Goal: Information Seeking & Learning: Find specific fact

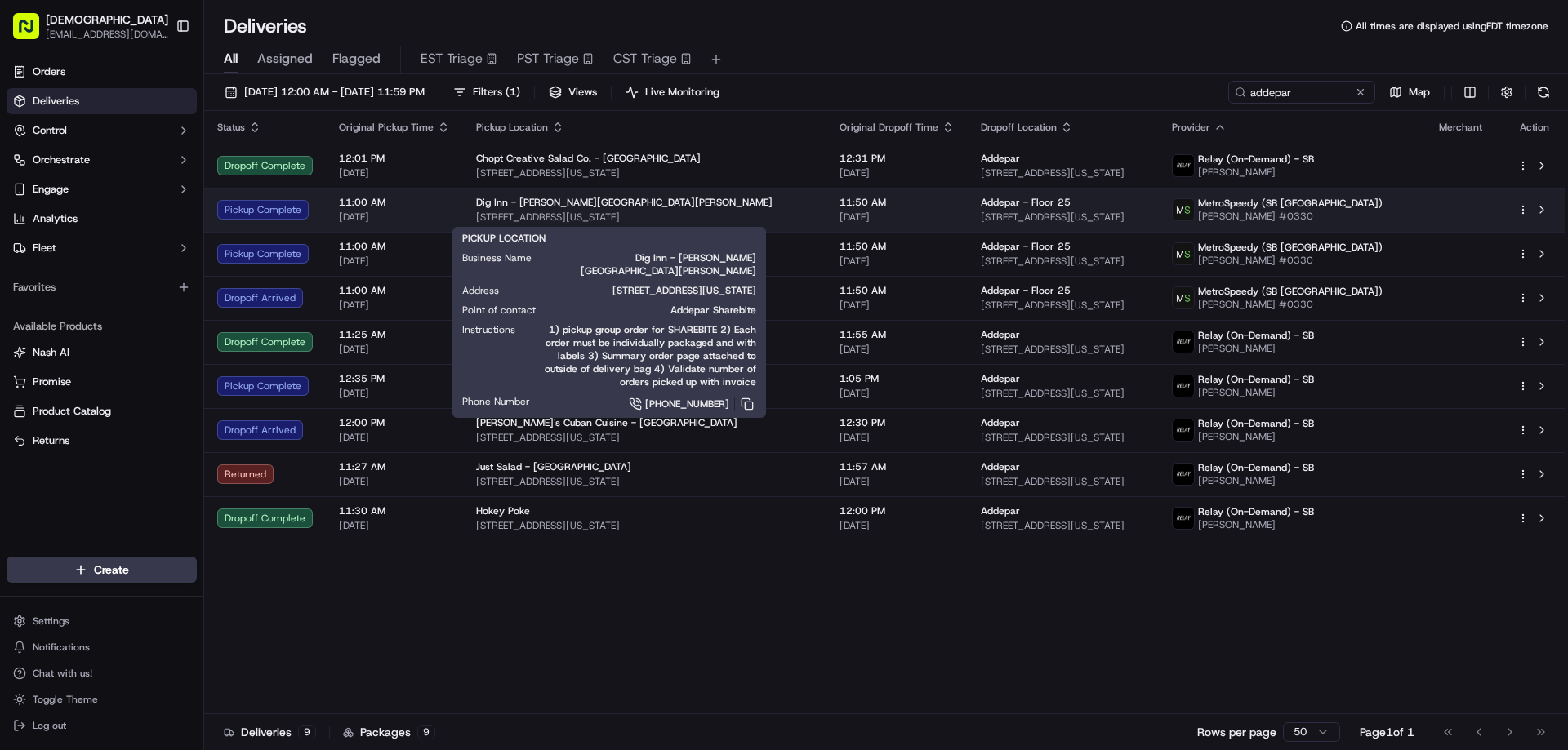
click at [661, 214] on span "[STREET_ADDRESS][US_STATE]" at bounding box center [644, 217] width 337 height 13
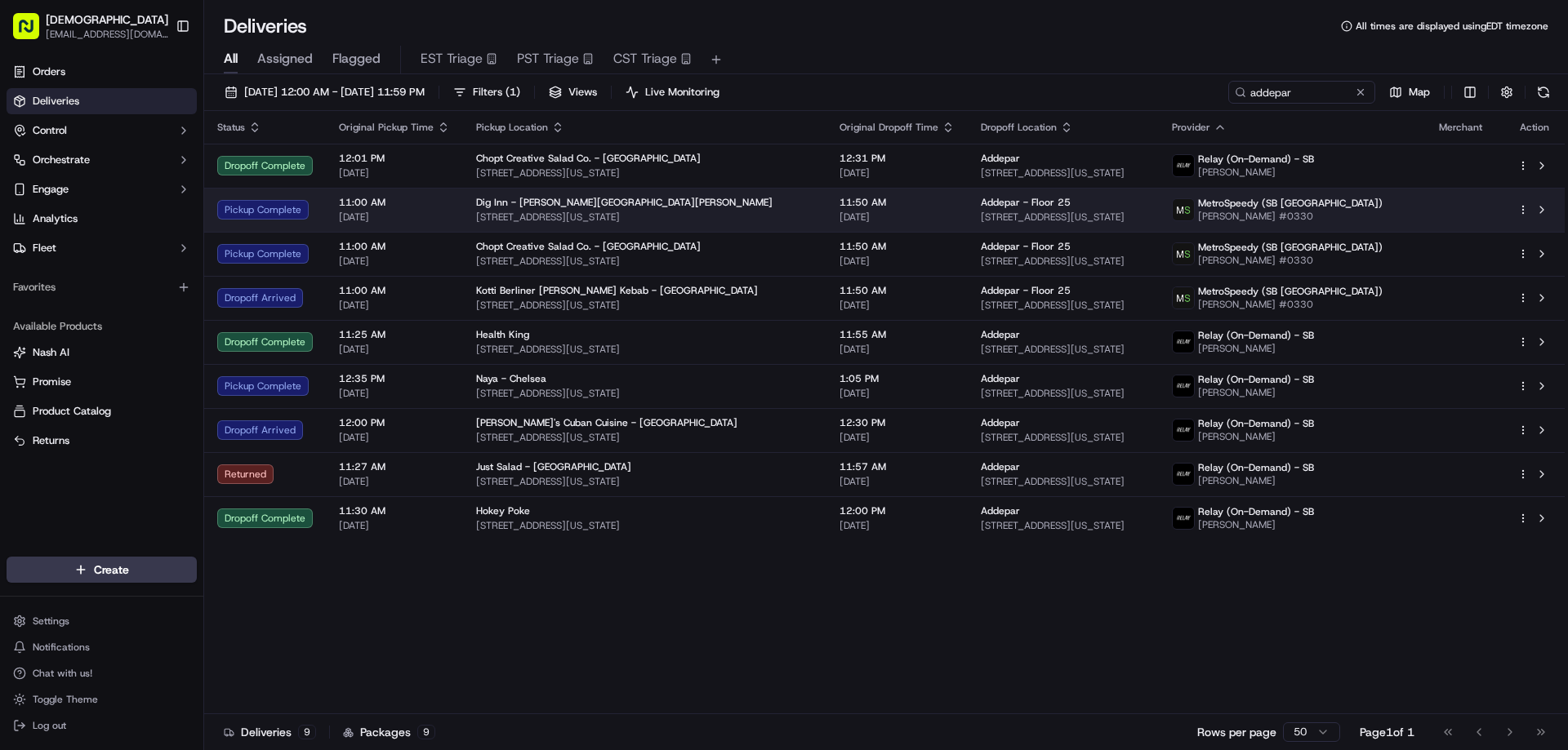
click at [642, 200] on div "Dig Inn - [PERSON_NAME][GEOGRAPHIC_DATA][PERSON_NAME]" at bounding box center [644, 203] width 337 height 13
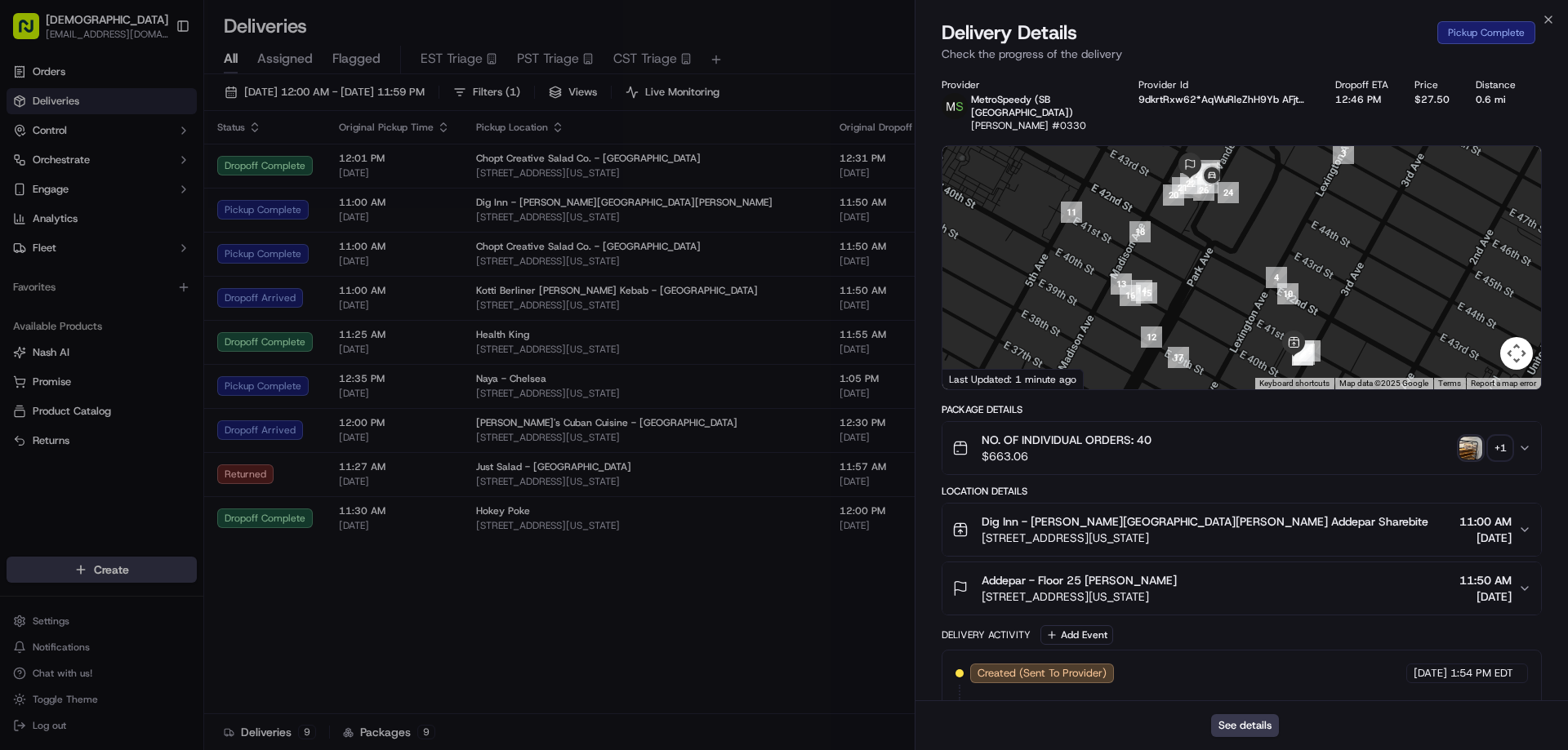
scroll to position [503, 0]
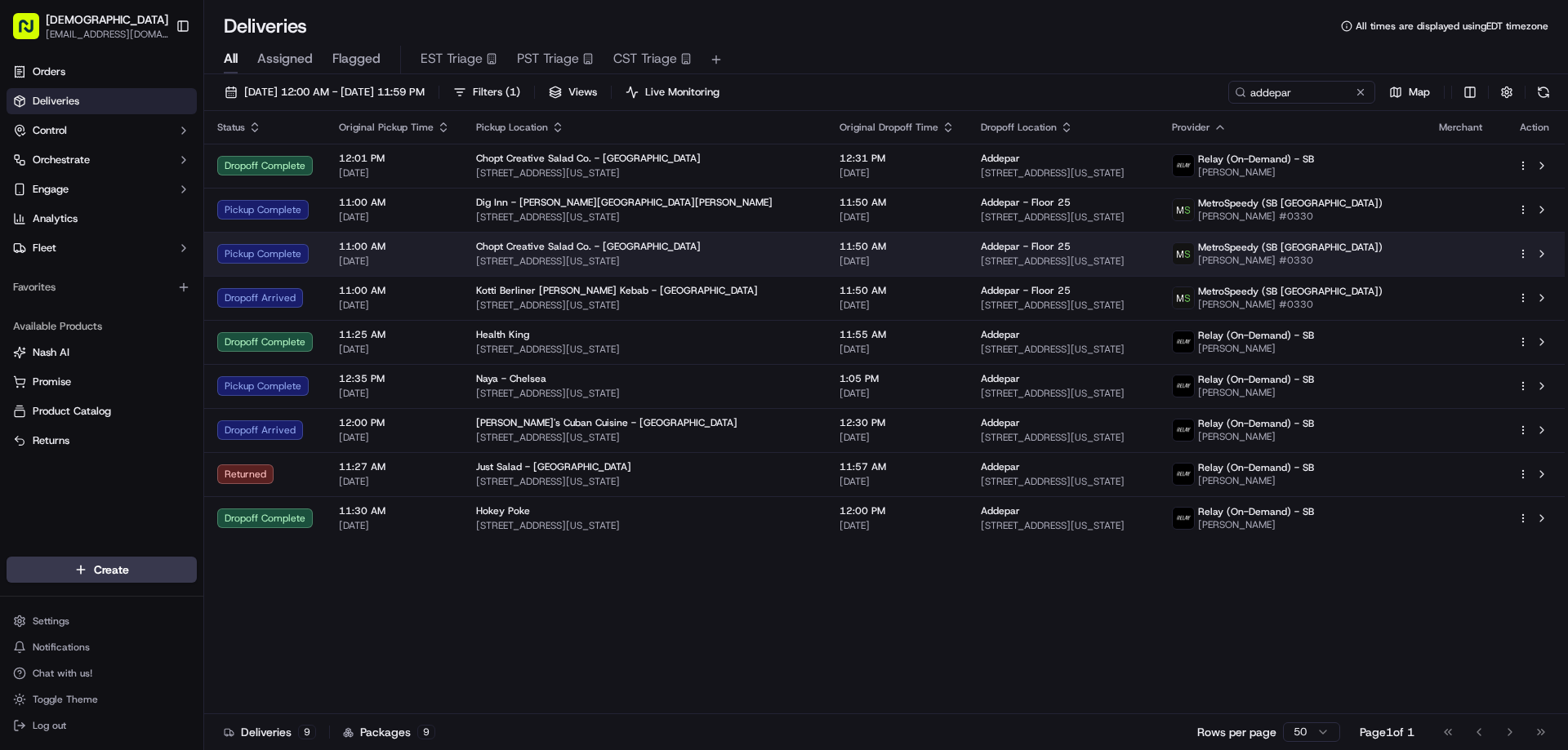
click at [619, 248] on span "Chopt Creative Salad Co. - [GEOGRAPHIC_DATA]" at bounding box center [588, 247] width 224 height 13
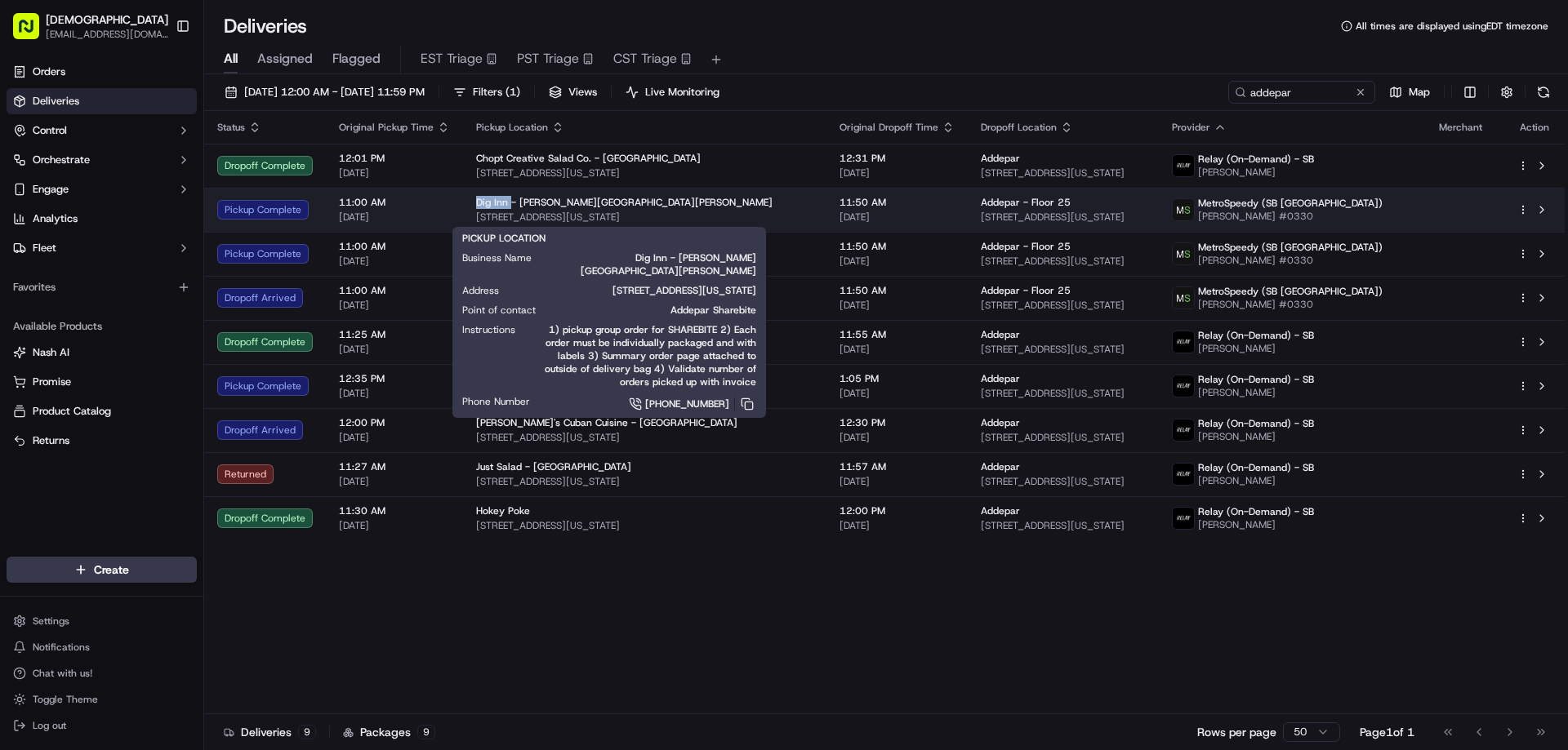
drag, startPoint x: 506, startPoint y: 199, endPoint x: 471, endPoint y: 201, distance: 35.1
click at [471, 201] on td "[GEOGRAPHIC_DATA] - [PERSON_NAME][GEOGRAPHIC_DATA][PERSON_NAME] [STREET_ADDRESS…" at bounding box center [644, 209] width 363 height 44
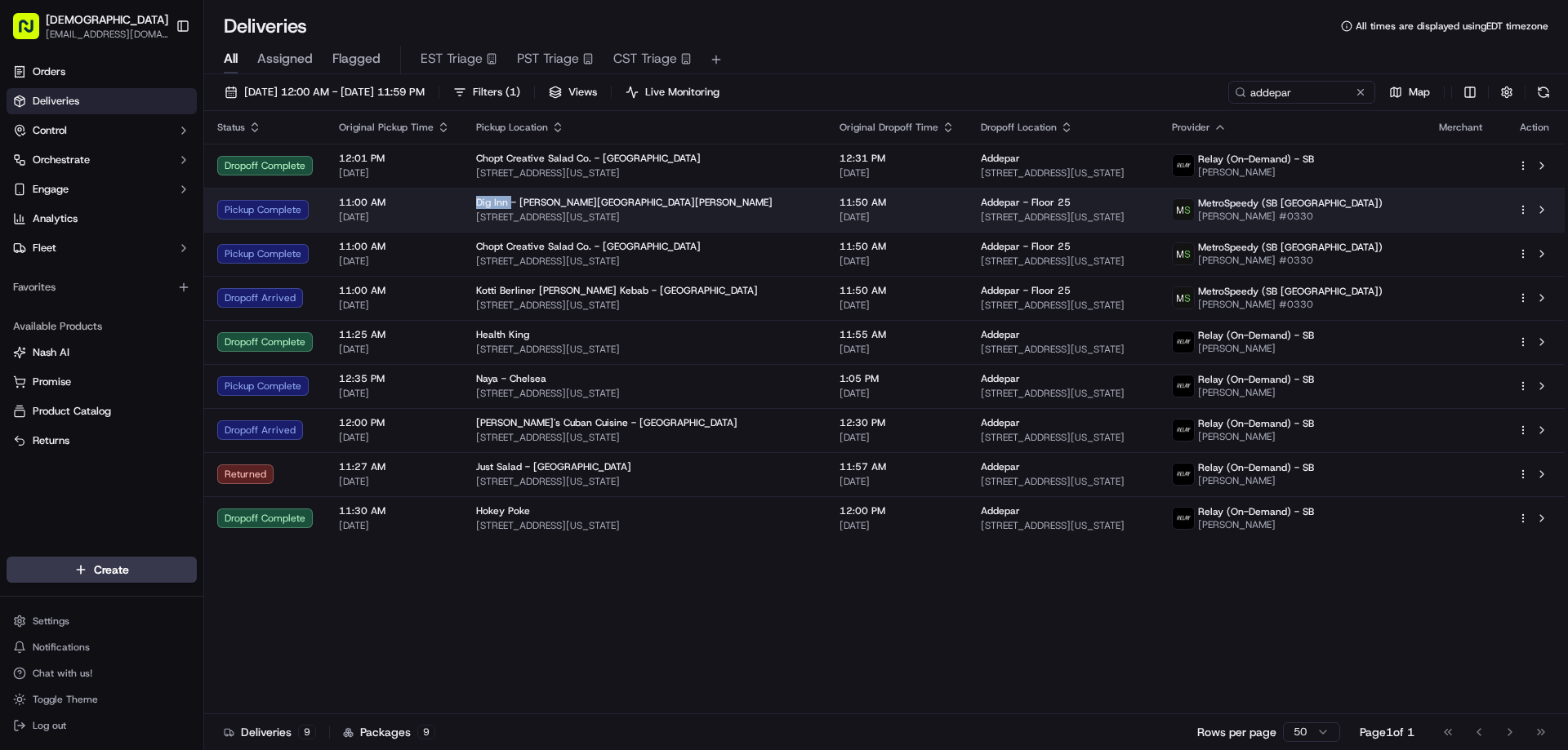
copy span "Dig Inn"
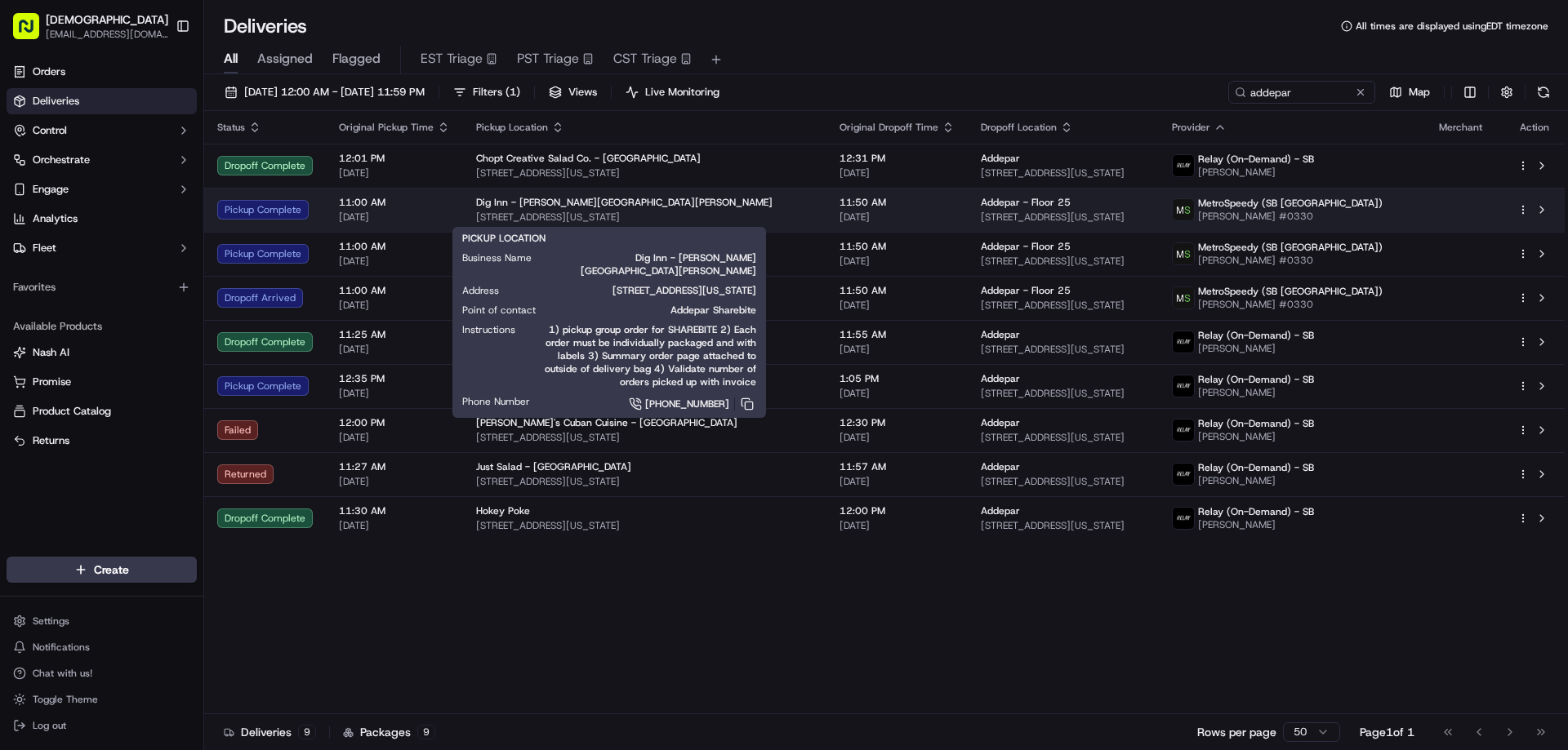
click at [688, 215] on span "[STREET_ADDRESS][US_STATE]" at bounding box center [644, 217] width 337 height 13
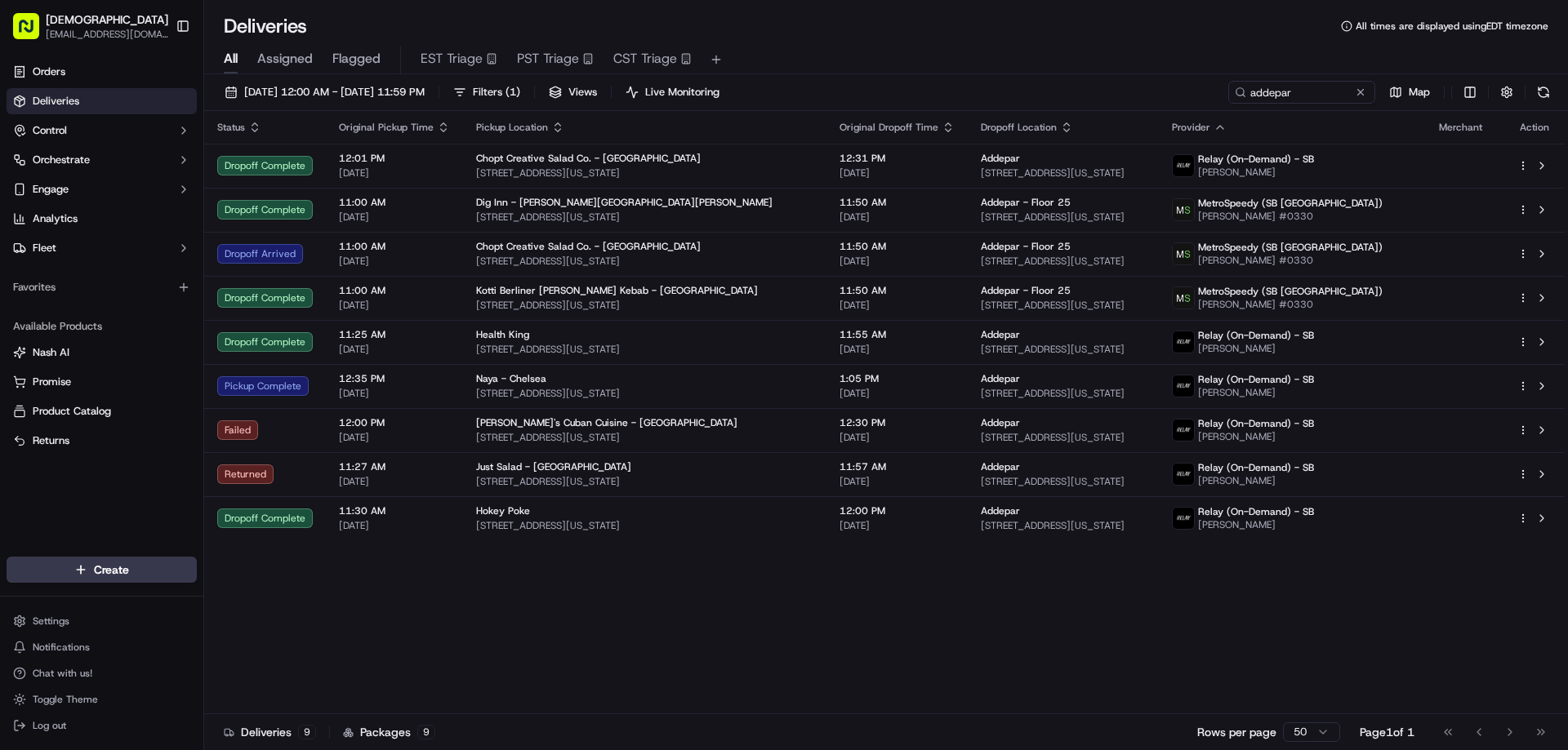
click at [1157, 620] on div "Status Original Pickup Time Pickup Location Original Dropoff Time Dropoff Locat…" at bounding box center [884, 412] width 1360 height 603
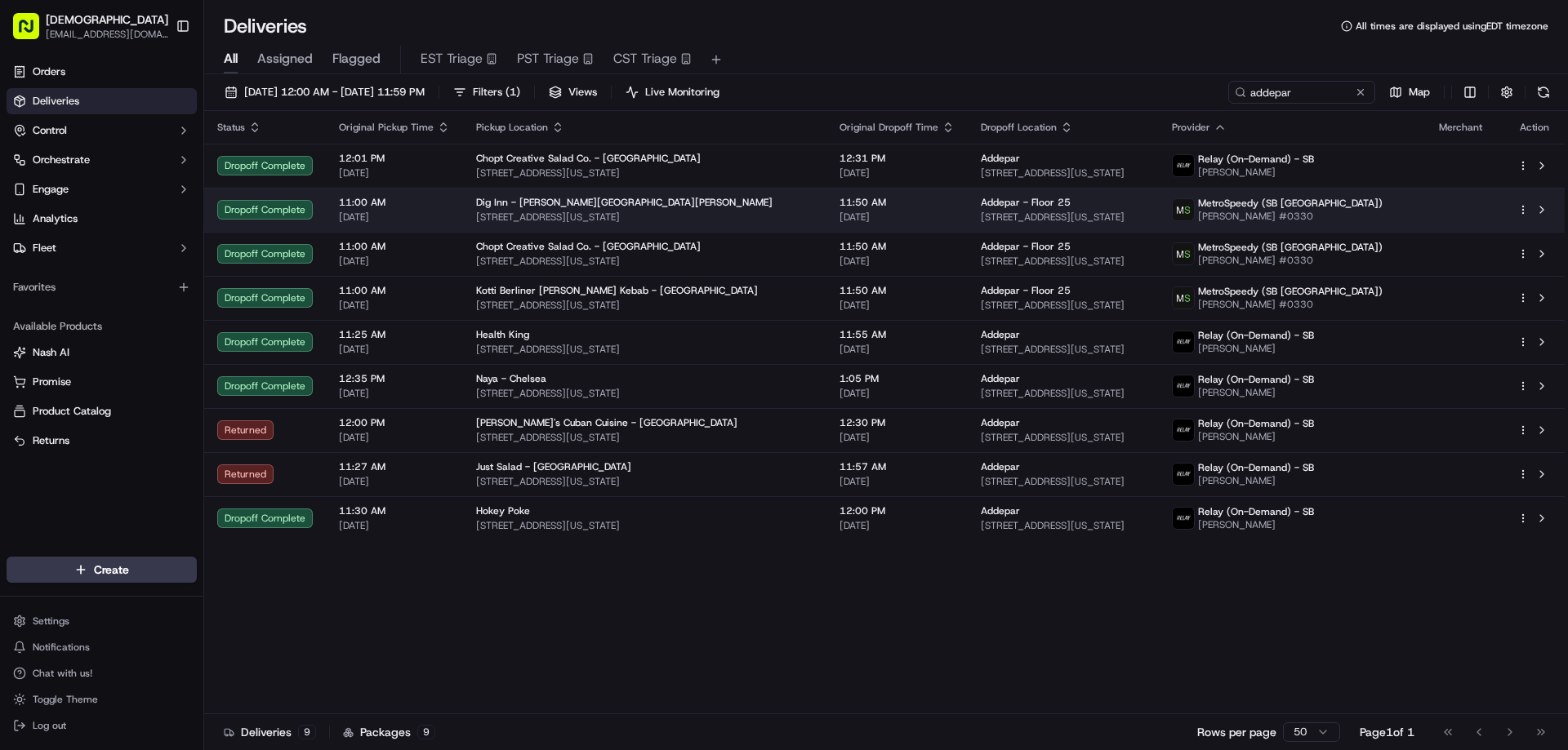
click at [675, 207] on div "Dig Inn - [PERSON_NAME][GEOGRAPHIC_DATA][PERSON_NAME]" at bounding box center [644, 203] width 337 height 13
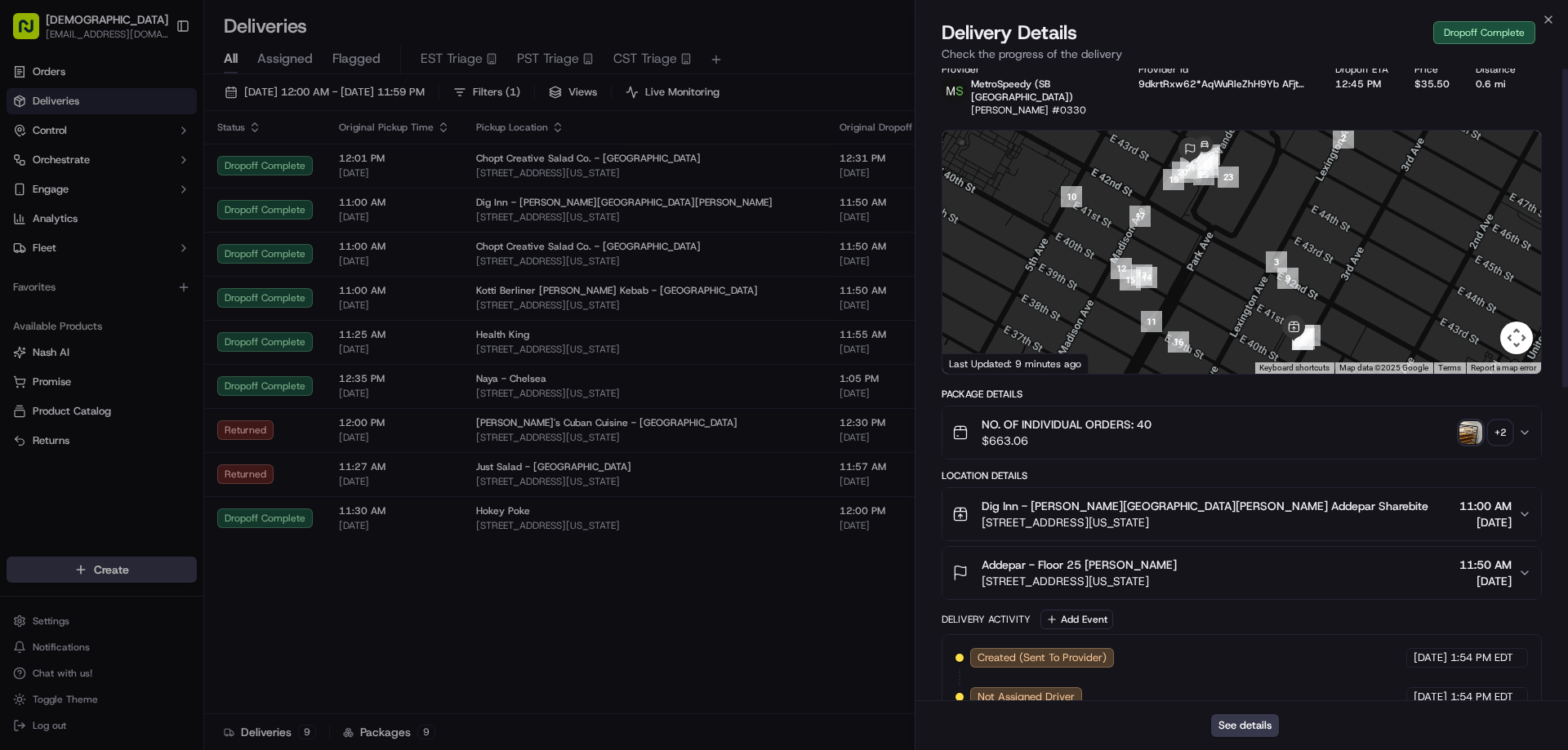
scroll to position [0, 0]
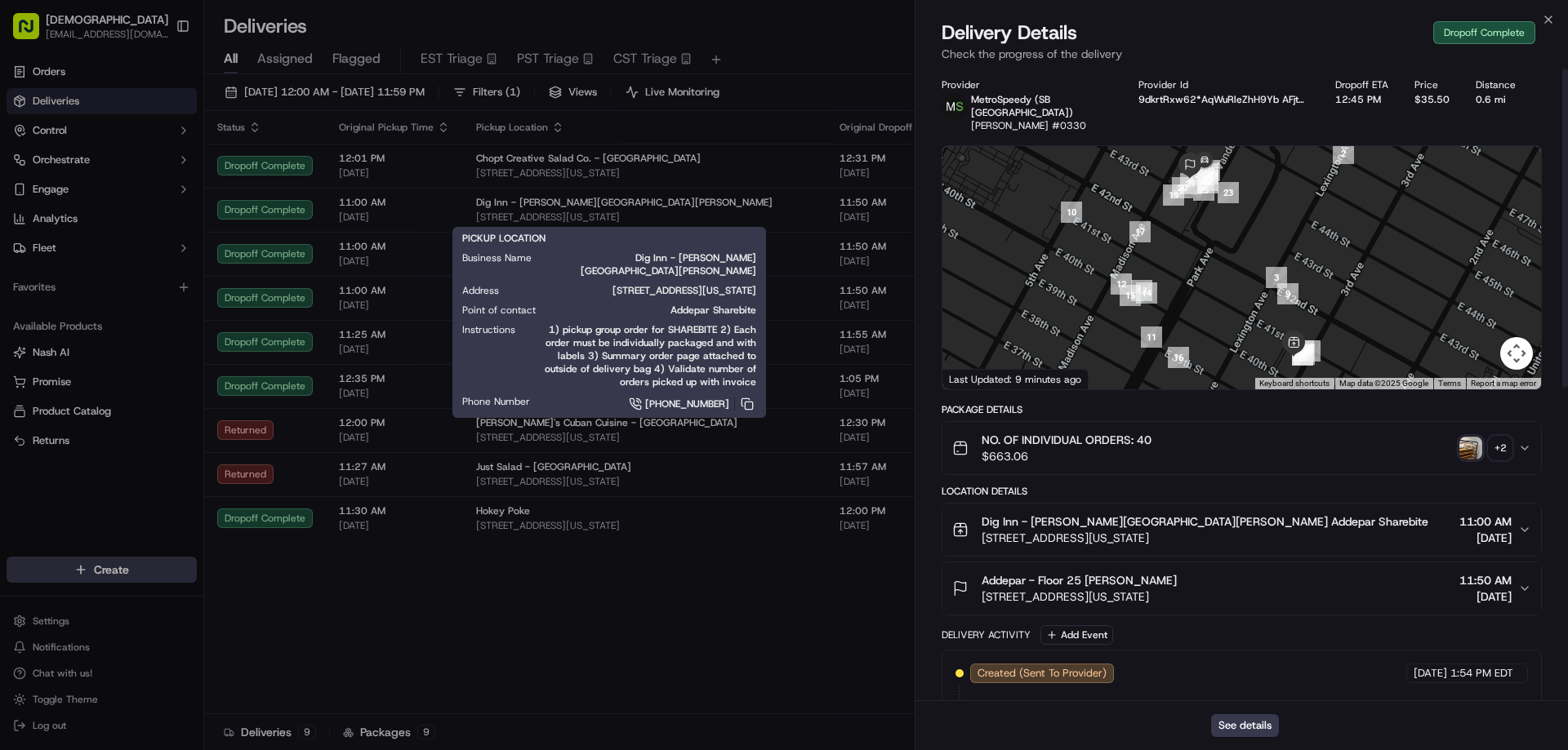
click at [1492, 442] on div "+ 2" at bounding box center [1500, 449] width 23 height 23
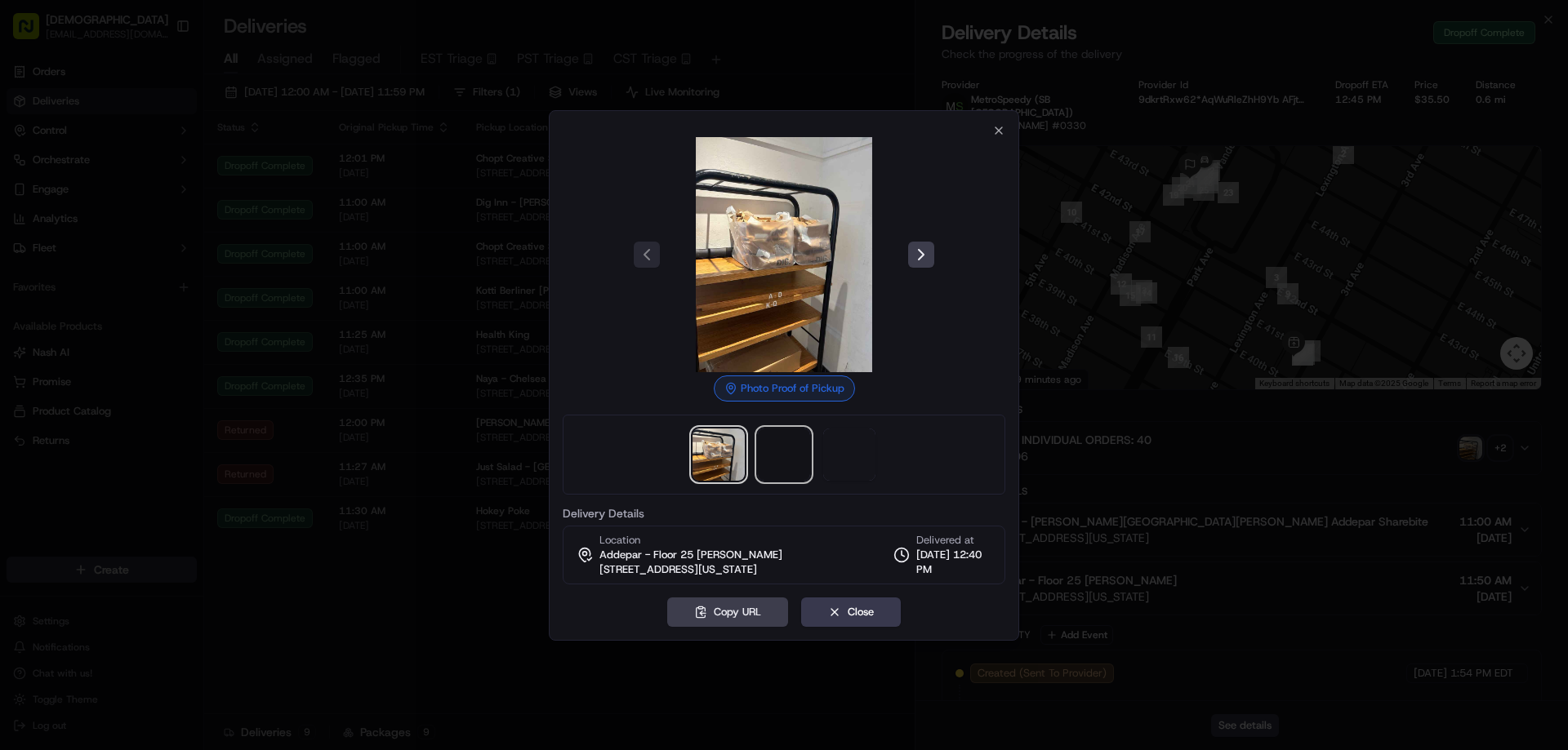
click at [792, 464] on span at bounding box center [783, 454] width 52 height 52
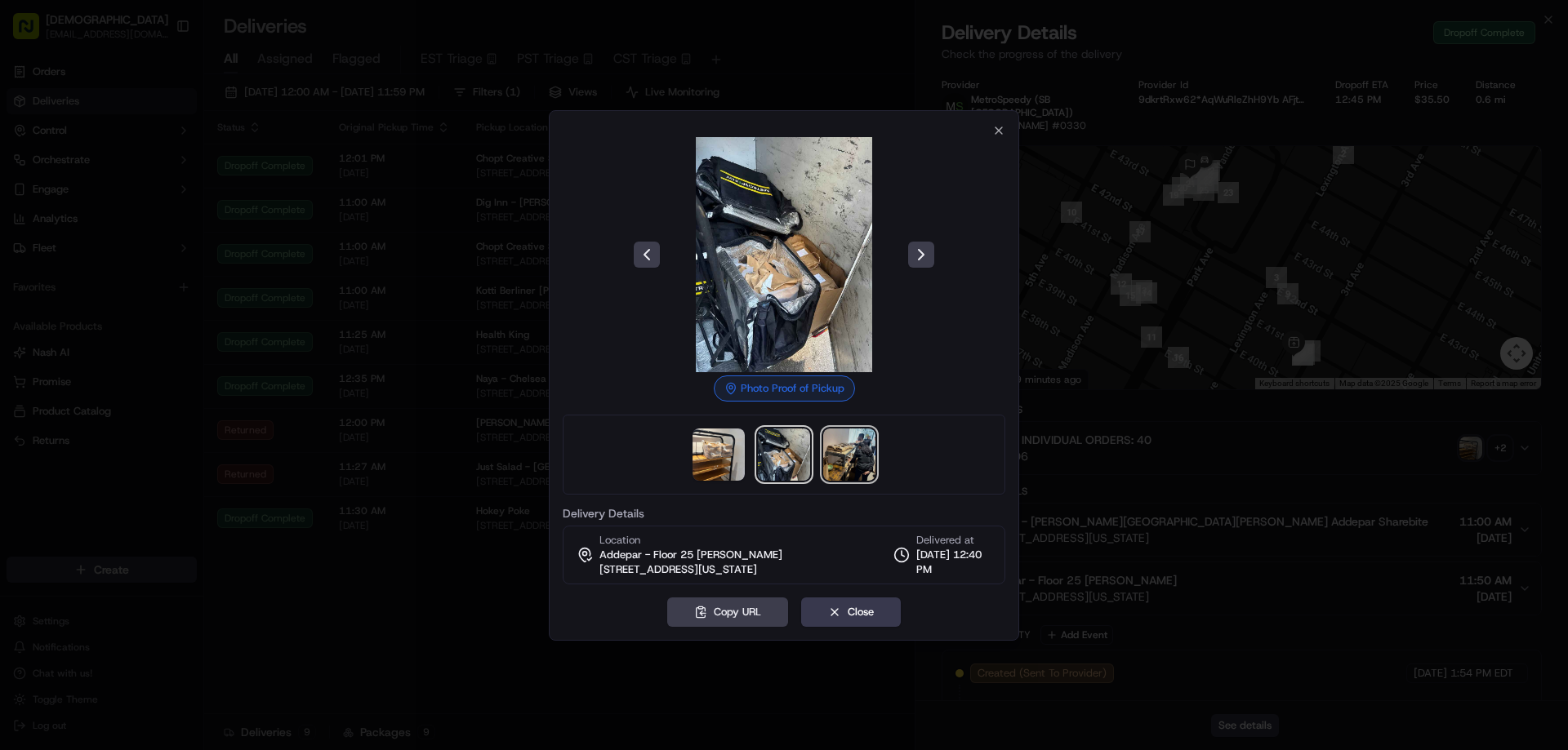
click at [863, 458] on img at bounding box center [849, 454] width 52 height 52
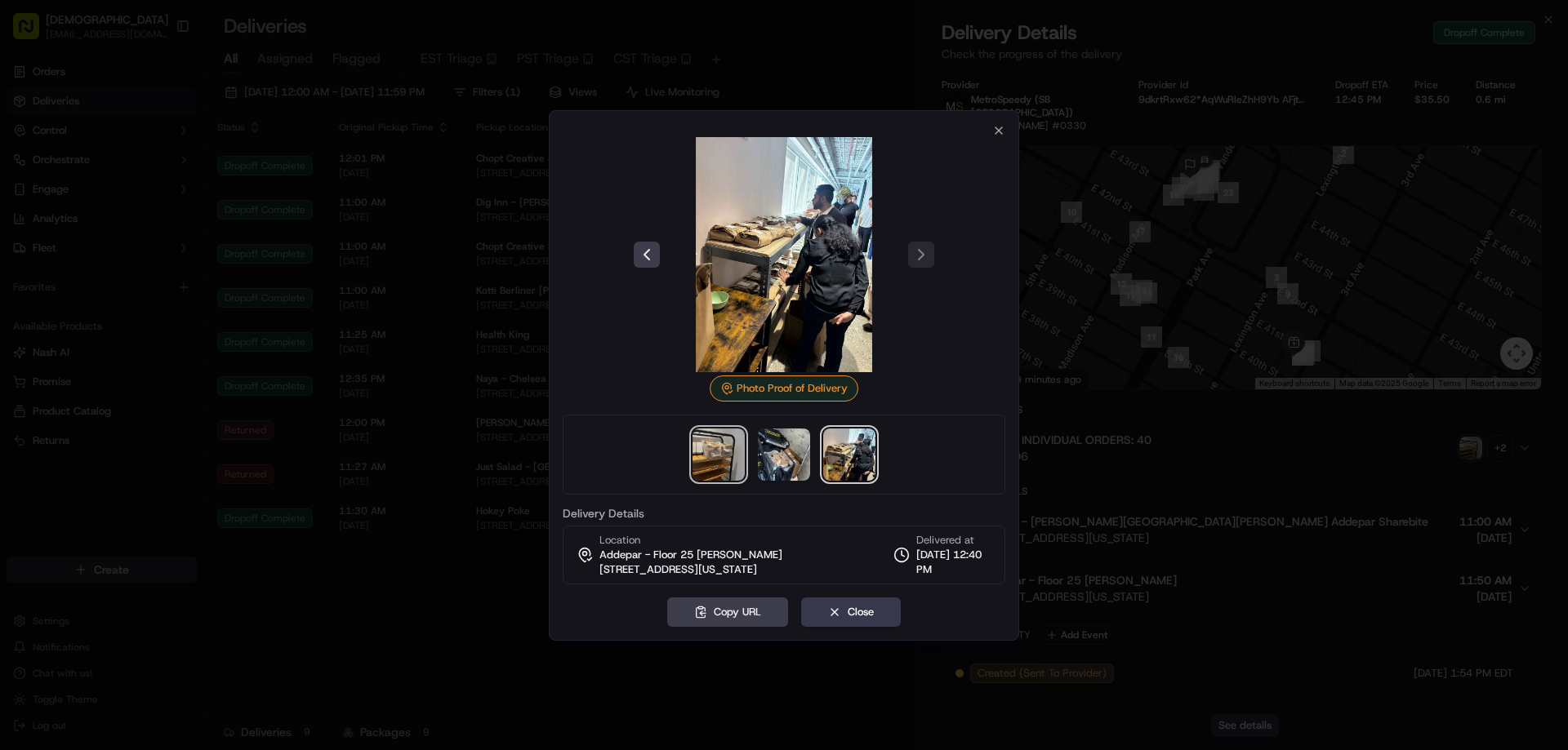
click at [734, 448] on img at bounding box center [718, 454] width 52 height 52
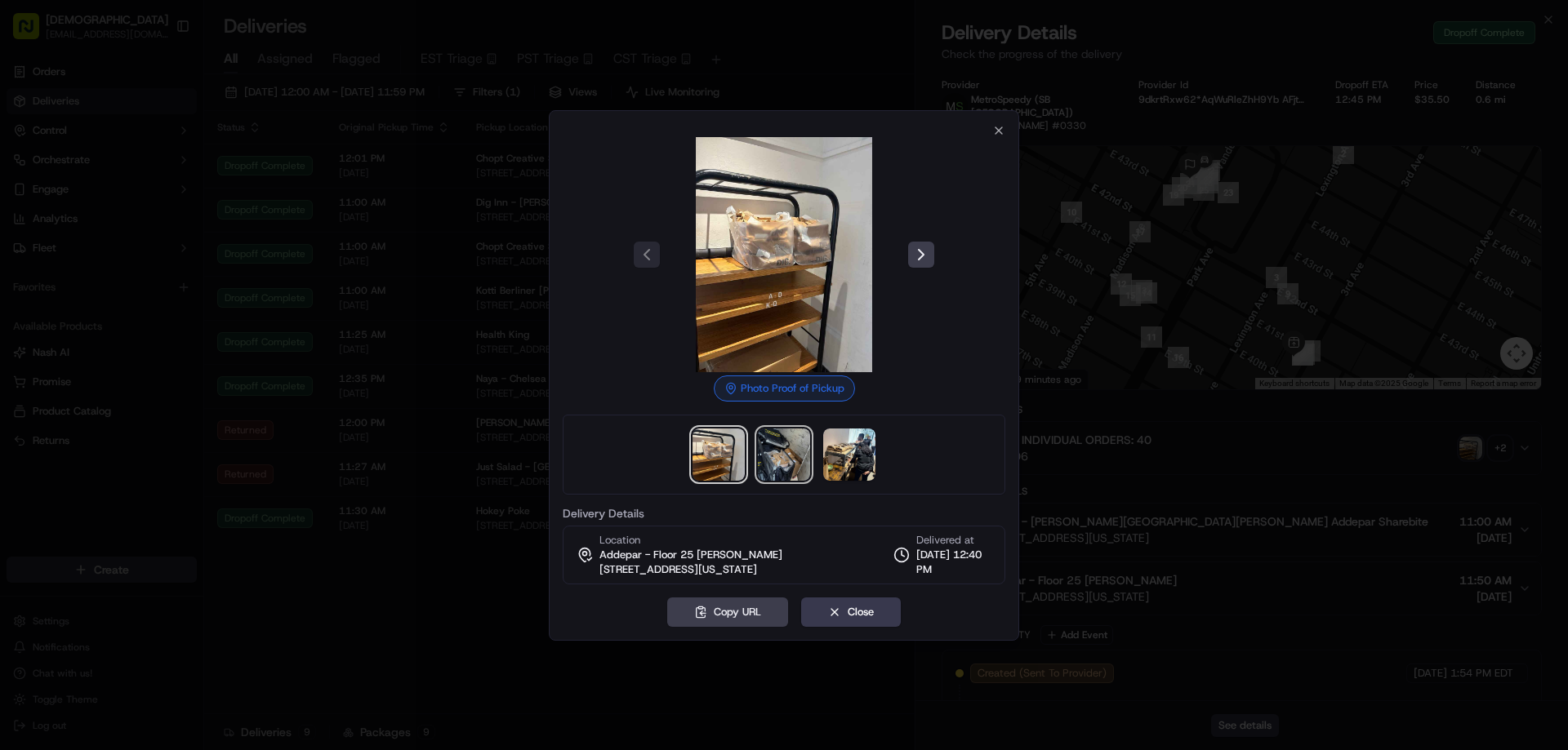
drag, startPoint x: 793, startPoint y: 453, endPoint x: 854, endPoint y: 453, distance: 61.0
click at [795, 453] on img at bounding box center [783, 454] width 52 height 52
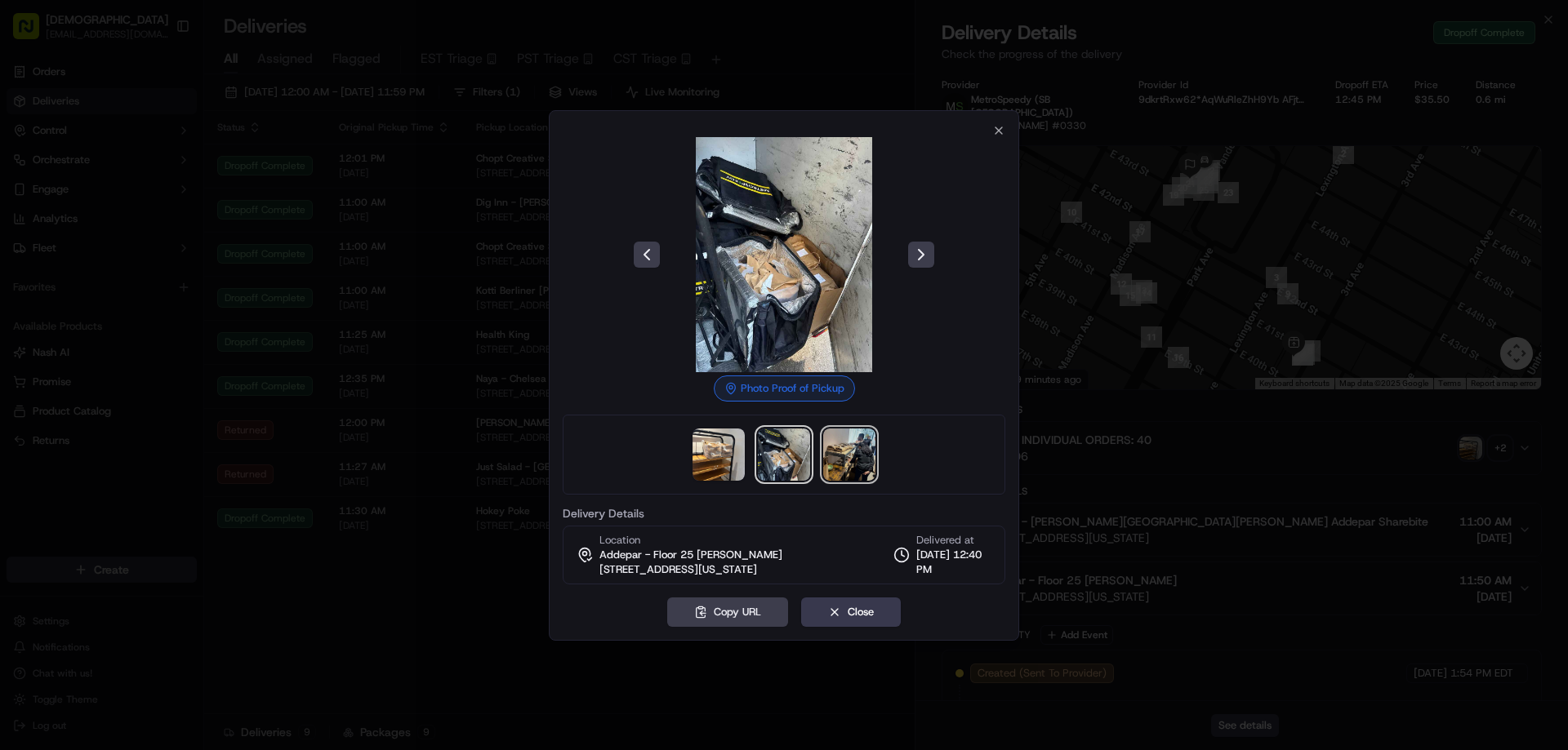
click at [862, 453] on img at bounding box center [849, 454] width 52 height 52
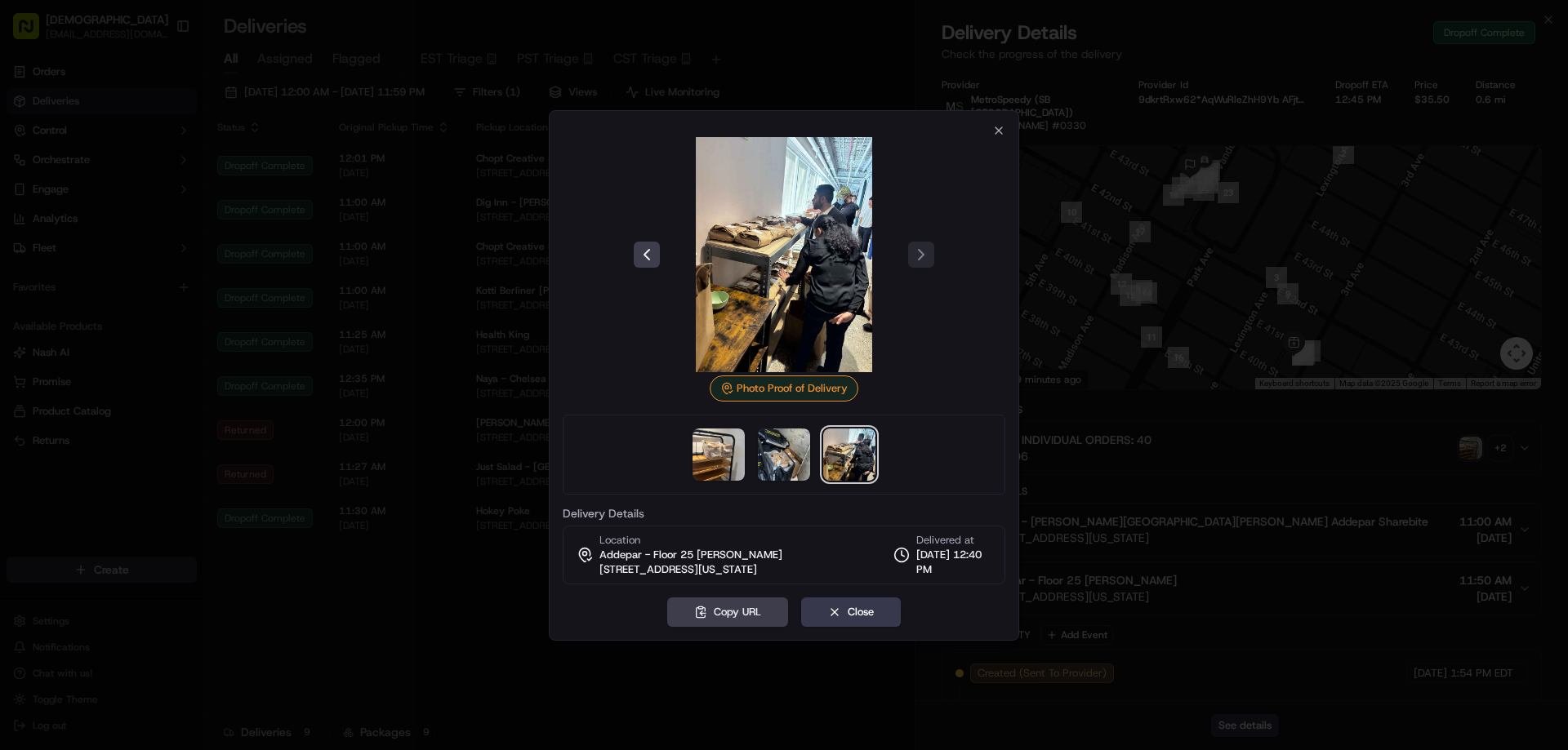
drag, startPoint x: 839, startPoint y: 677, endPoint x: 953, endPoint y: 656, distance: 115.9
click at [840, 677] on div at bounding box center [784, 375] width 1568 height 750
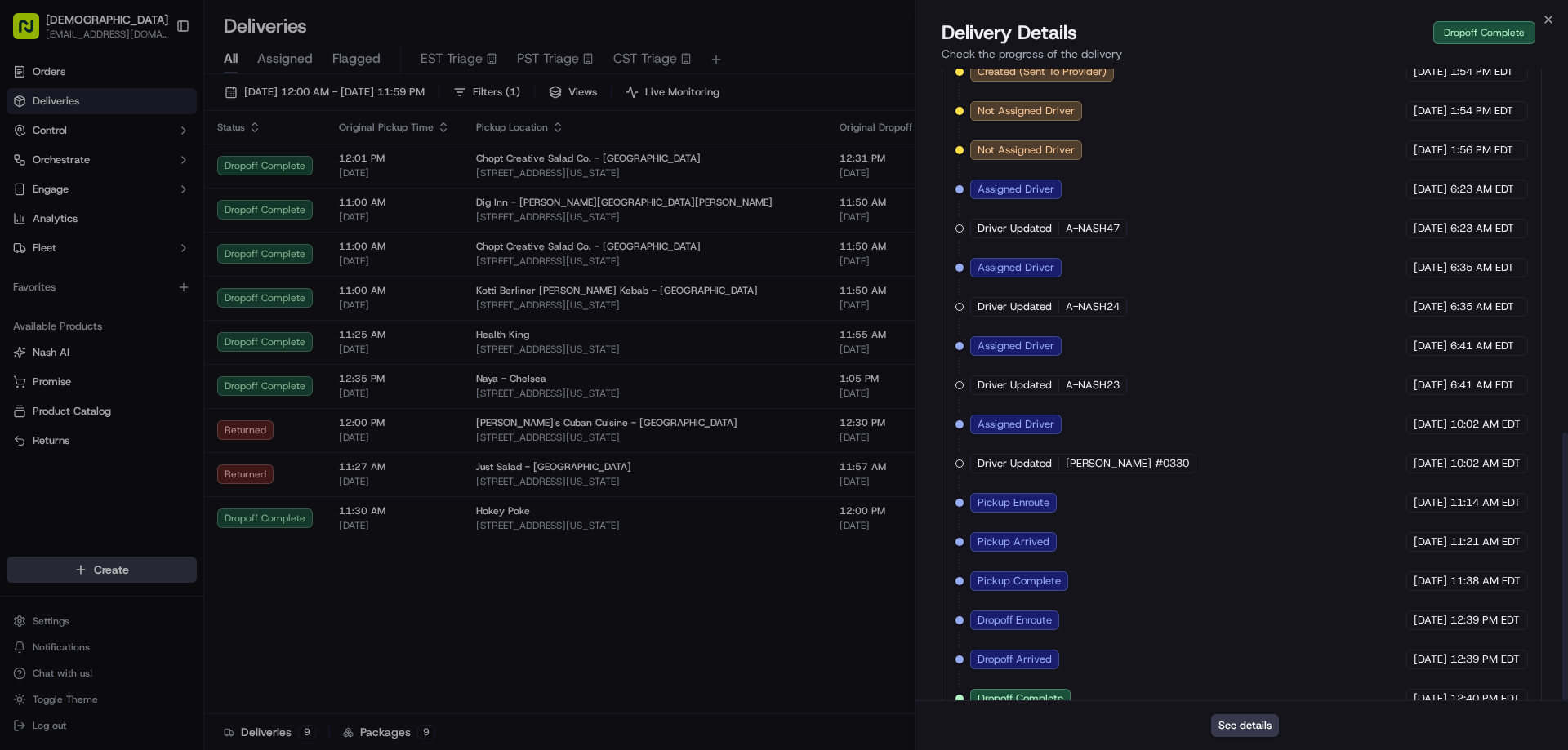
scroll to position [858, 0]
